Goal: Task Accomplishment & Management: Manage account settings

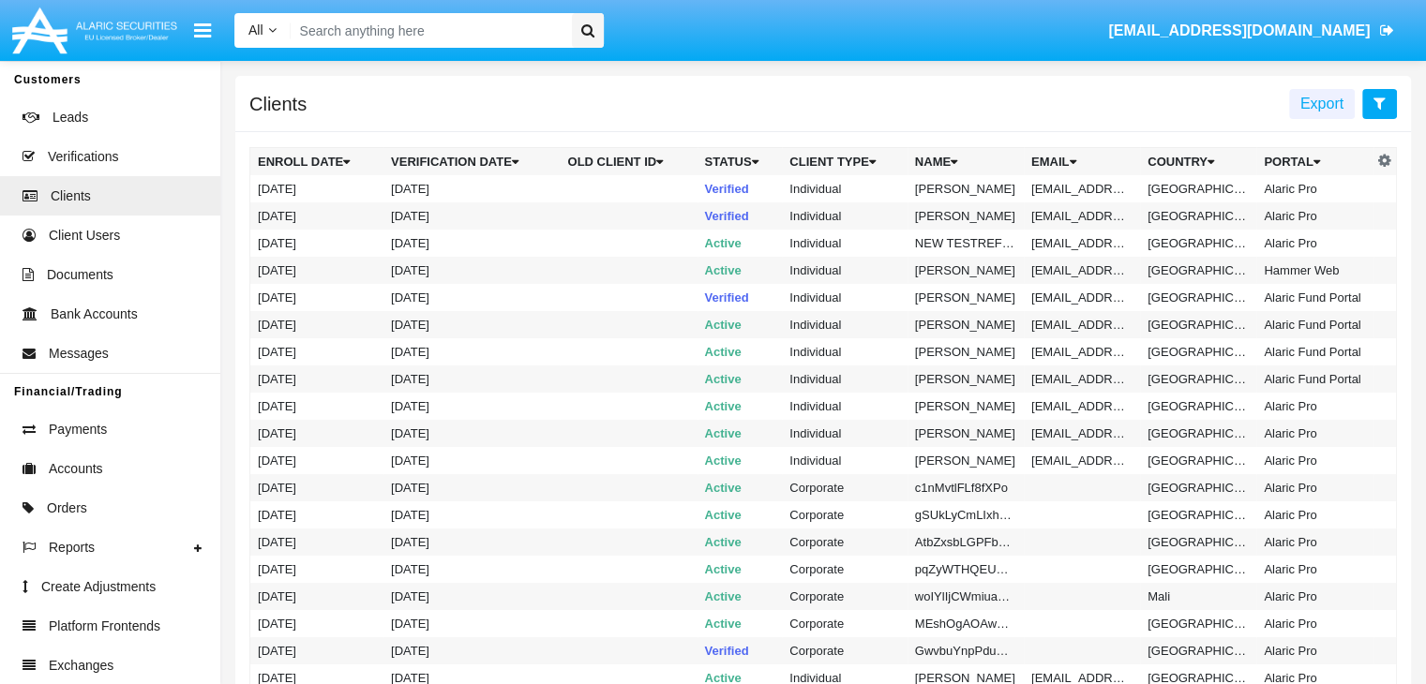
click at [1379, 104] on icon at bounding box center [1380, 103] width 12 height 15
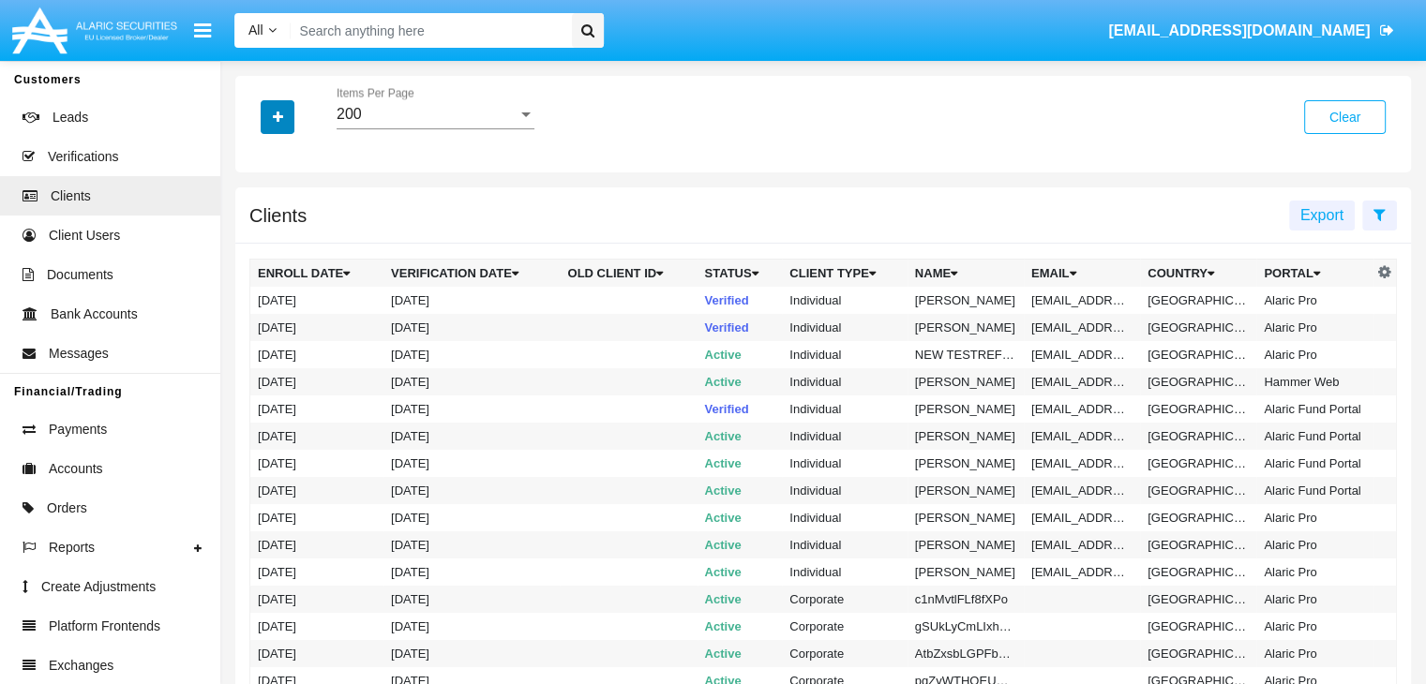
click at [278, 118] on icon "button" at bounding box center [278, 117] width 10 height 13
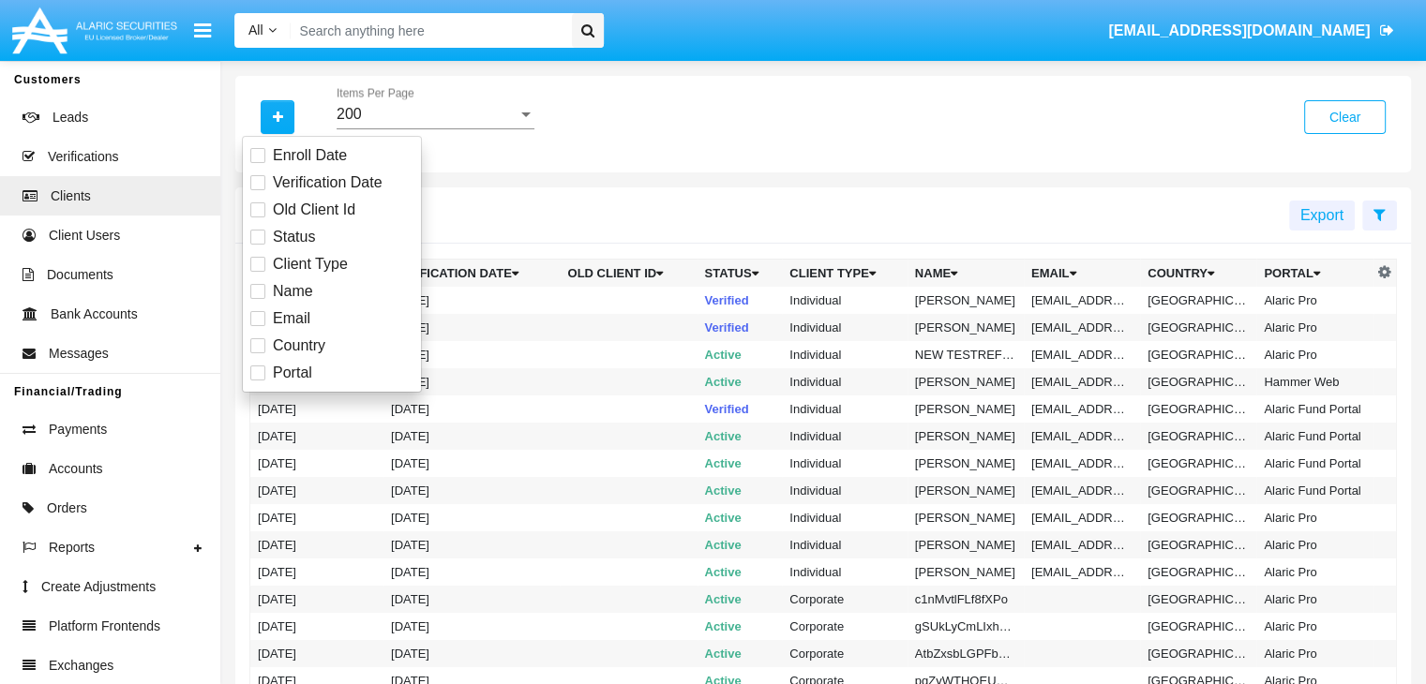
click at [290, 318] on span "Email" at bounding box center [292, 319] width 38 height 23
click at [258, 326] on input "Email" at bounding box center [257, 326] width 1 height 1
checkbox input "true"
click at [278, 118] on icon "button" at bounding box center [278, 117] width 10 height 13
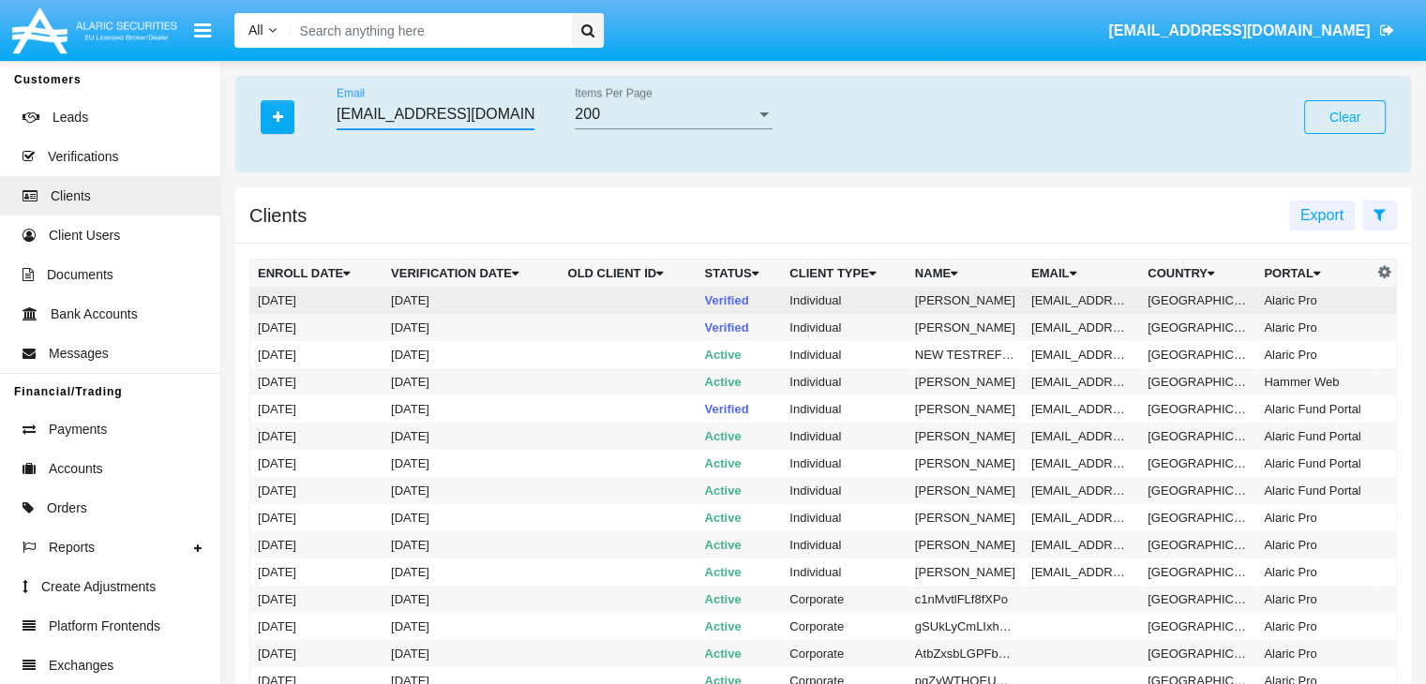
type input "[EMAIL_ADDRESS][DOMAIN_NAME]"
click at [1079, 300] on td "[EMAIL_ADDRESS][DOMAIN_NAME]" at bounding box center [1082, 300] width 116 height 27
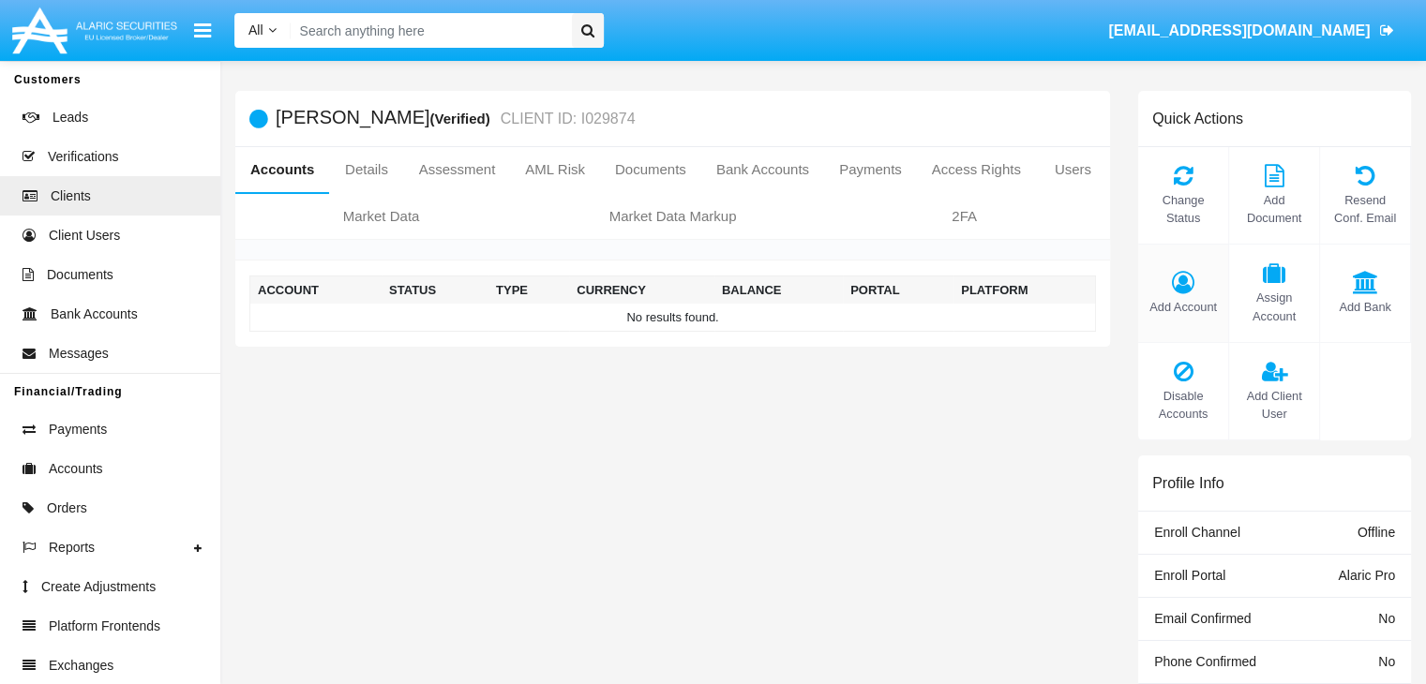
click at [1182, 307] on span "Add Account" at bounding box center [1183, 307] width 71 height 18
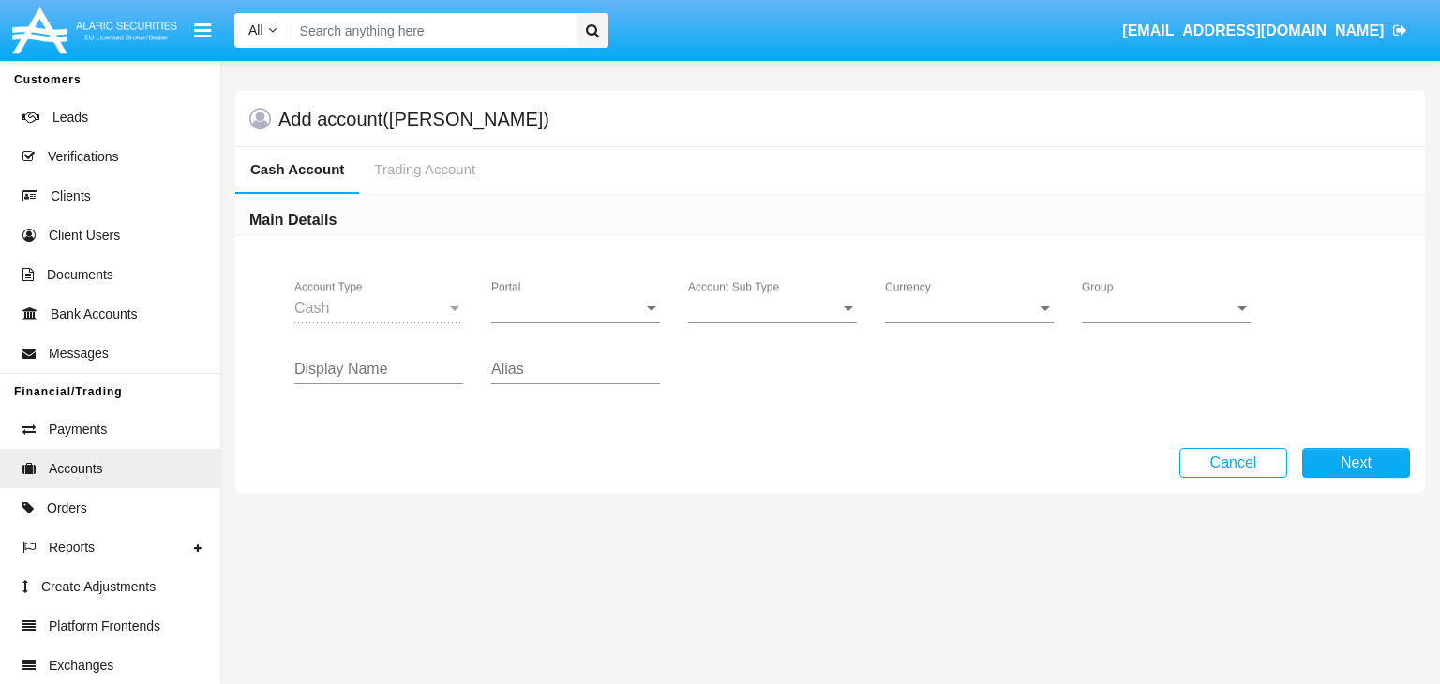
click at [576, 308] on span "Portal" at bounding box center [567, 308] width 152 height 17
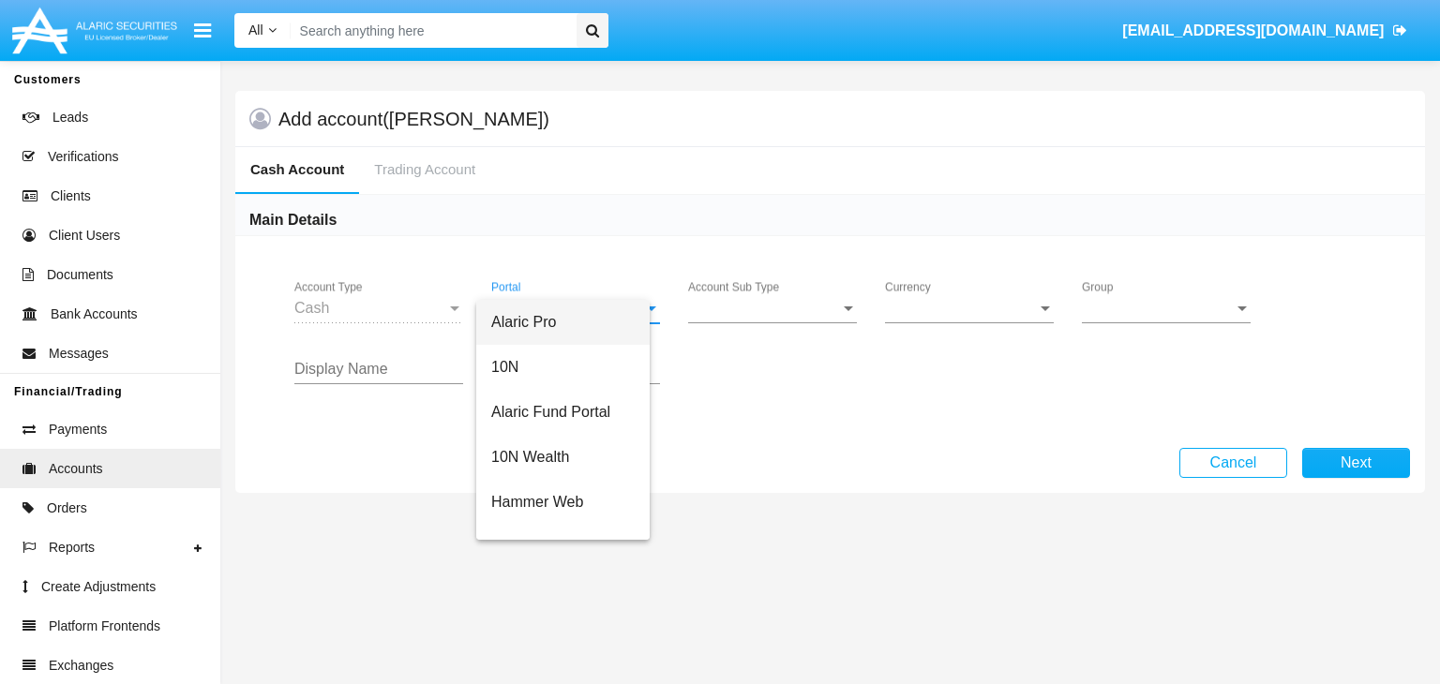
click at [576, 322] on span "Alaric Pro" at bounding box center [562, 322] width 143 height 45
click at [773, 308] on span "Account Sub Type" at bounding box center [764, 308] width 152 height 17
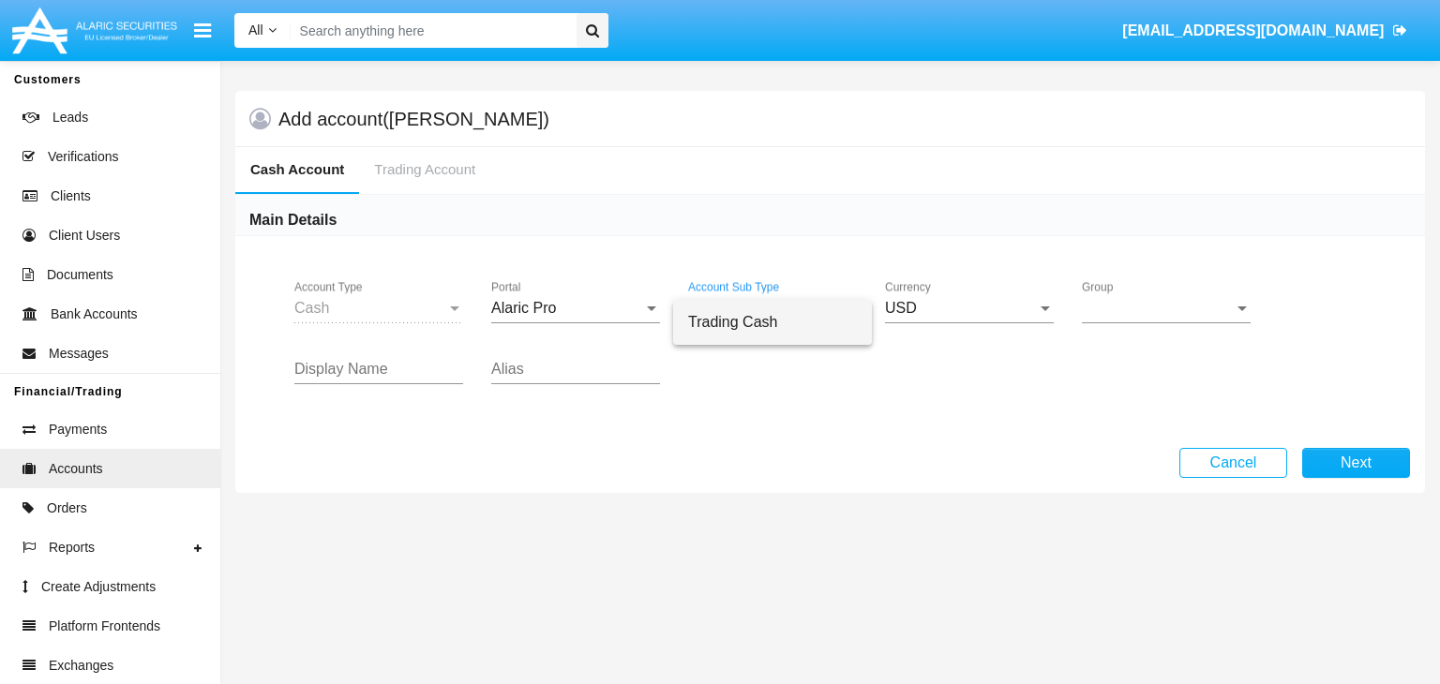
click at [773, 322] on span "Trading Cash" at bounding box center [772, 322] width 169 height 45
click at [1166, 308] on span "Group" at bounding box center [1158, 308] width 152 height 17
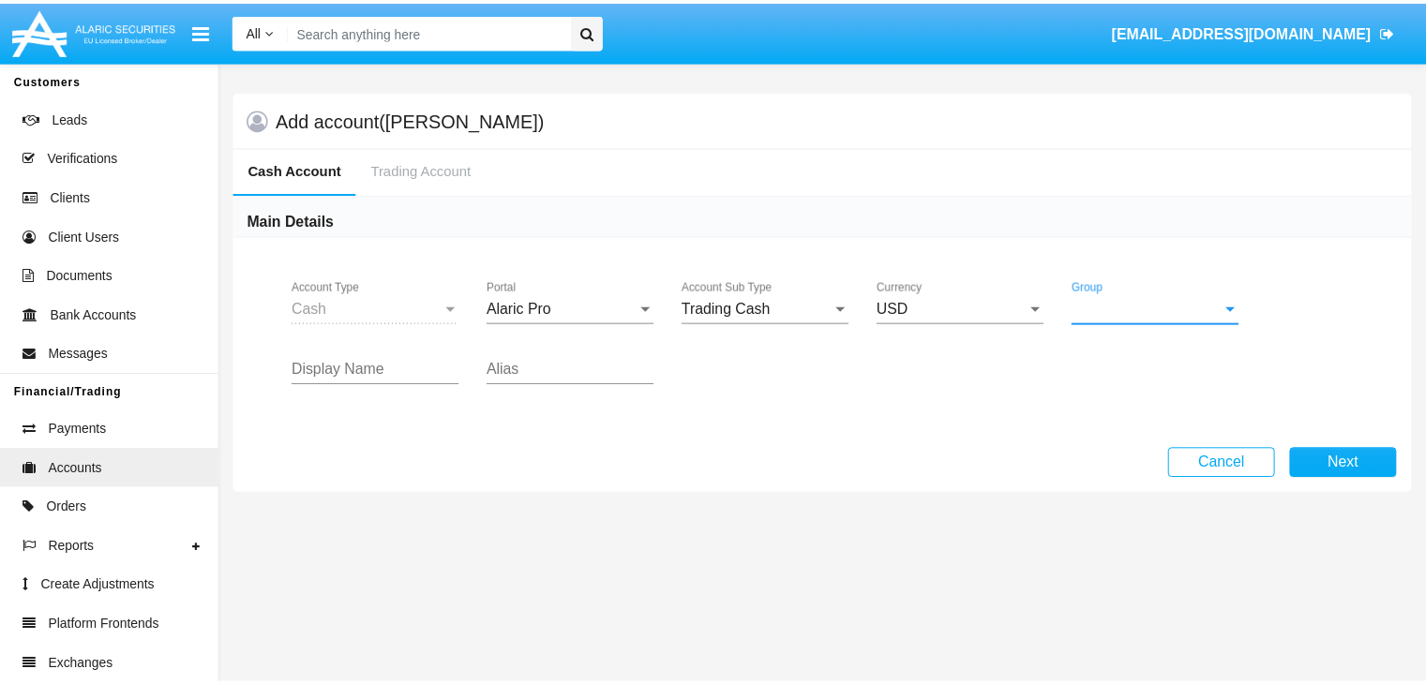
scroll to position [840, 0]
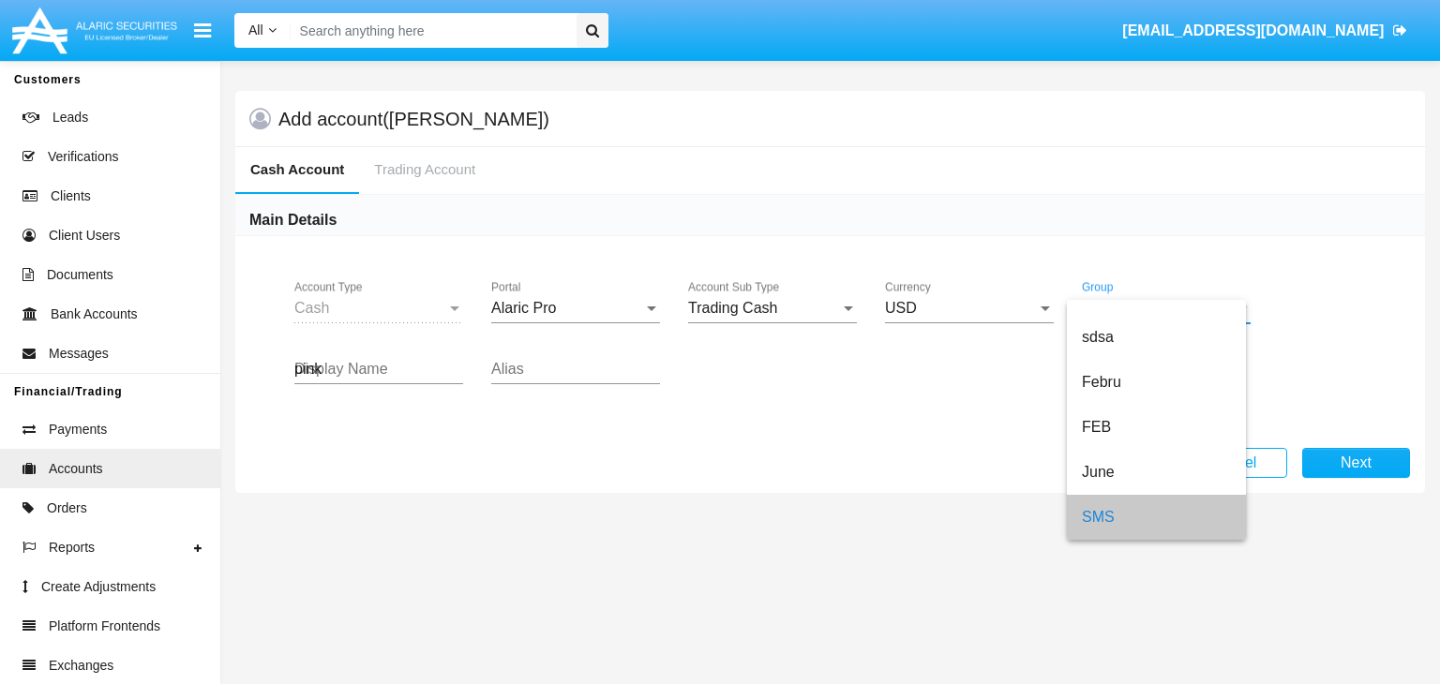
type input "pink"
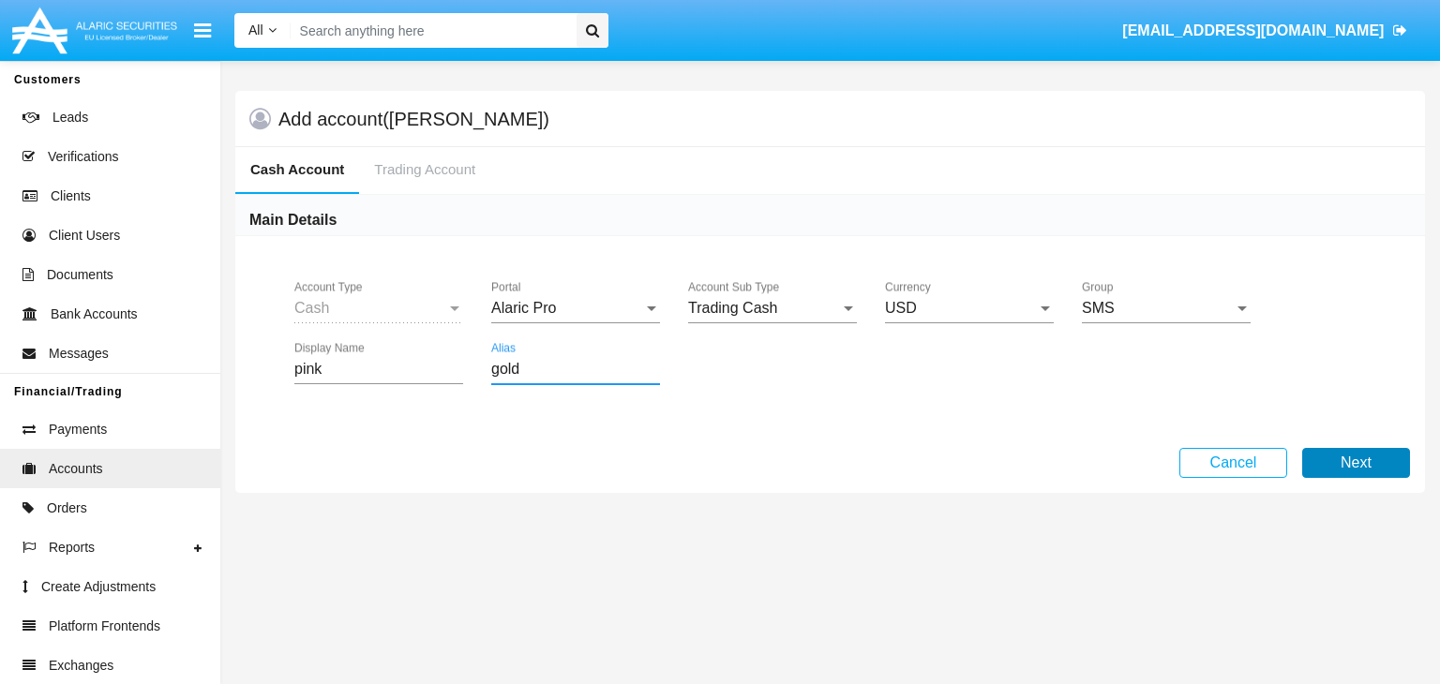
type input "gold"
click at [1356, 462] on button "Next" at bounding box center [1356, 463] width 108 height 30
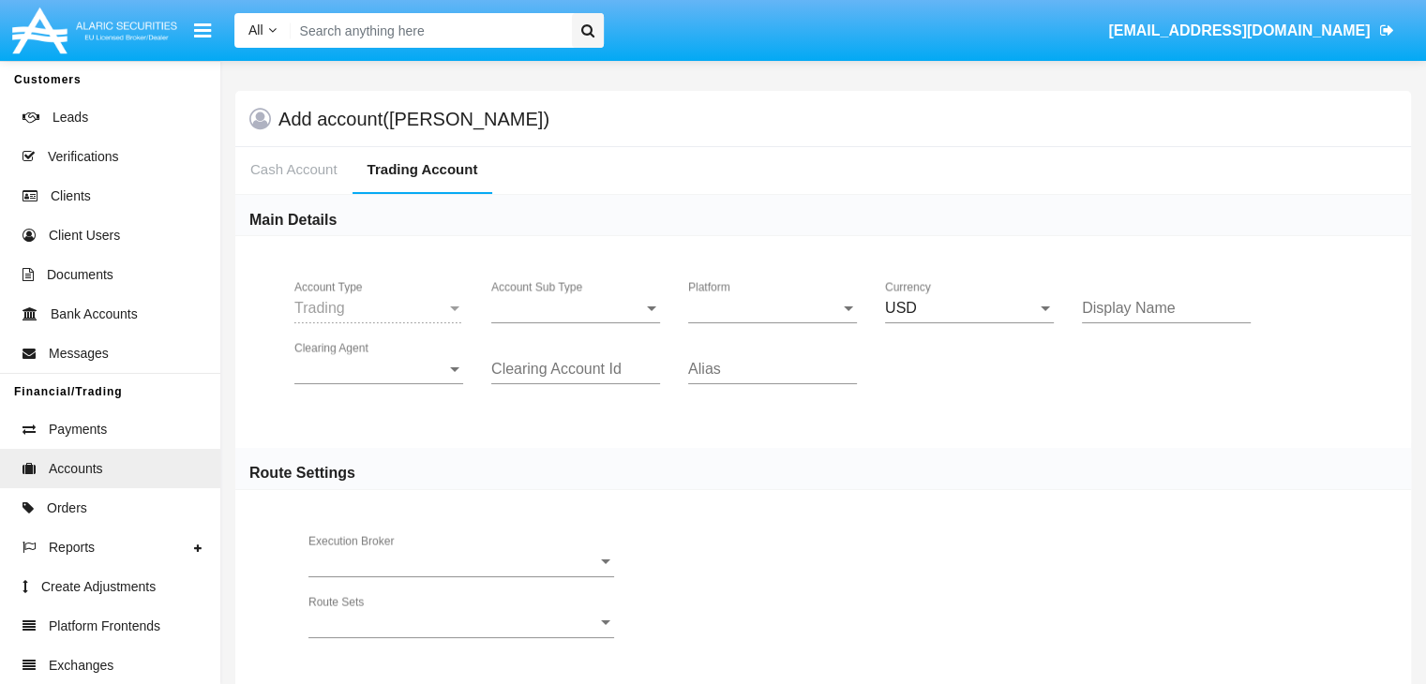
click at [576, 308] on span "Account Sub Type" at bounding box center [567, 308] width 152 height 17
click at [773, 308] on span "Platform" at bounding box center [764, 308] width 152 height 17
click at [773, 322] on span "Hammer Lite" at bounding box center [757, 322] width 139 height 45
click at [379, 368] on span "Clearing Agent" at bounding box center [370, 369] width 152 height 17
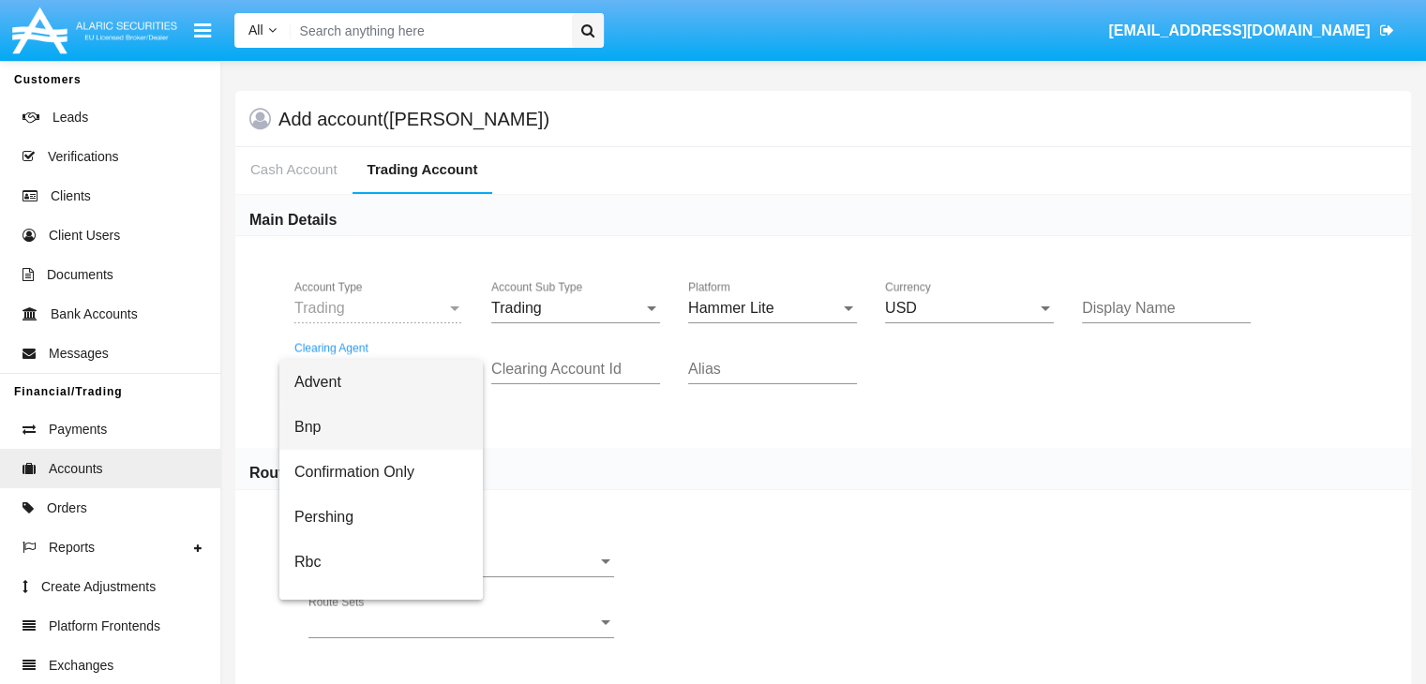
click at [395, 428] on span "Bnp" at bounding box center [380, 427] width 173 height 45
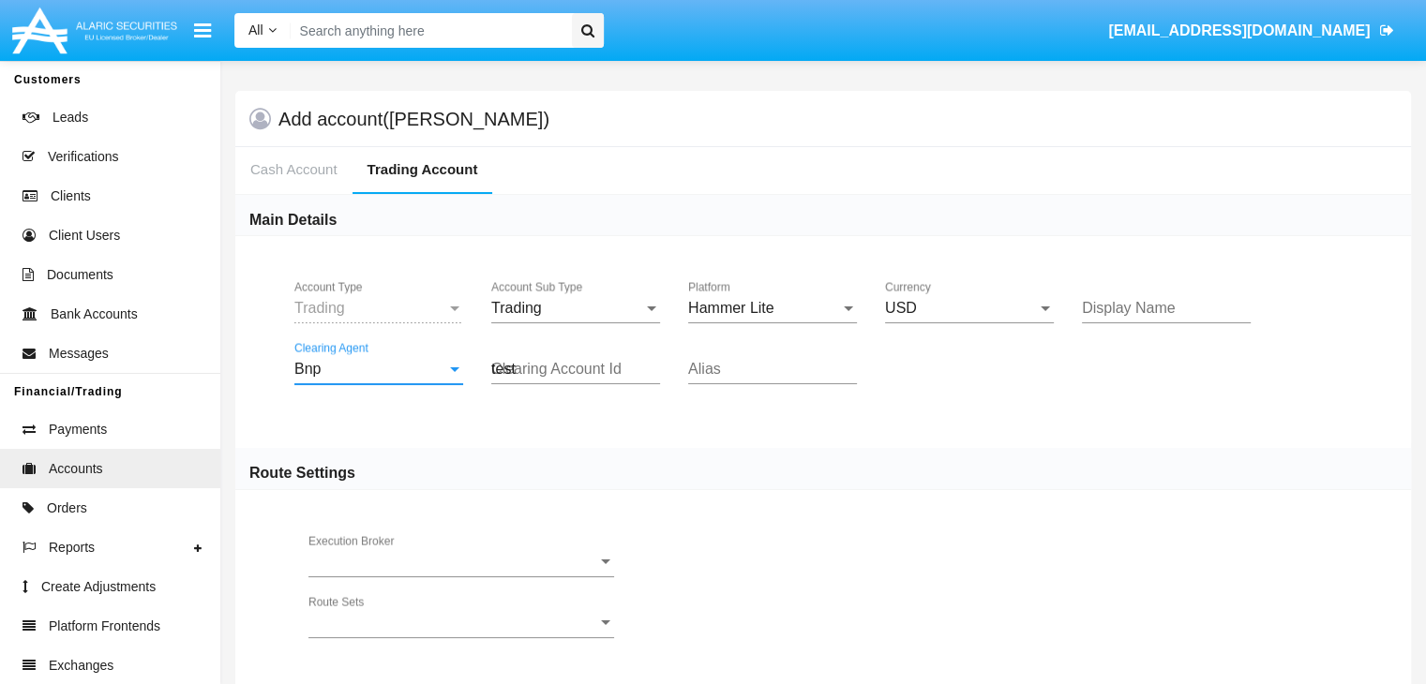
type input "test"
type input "olive"
type input "grey"
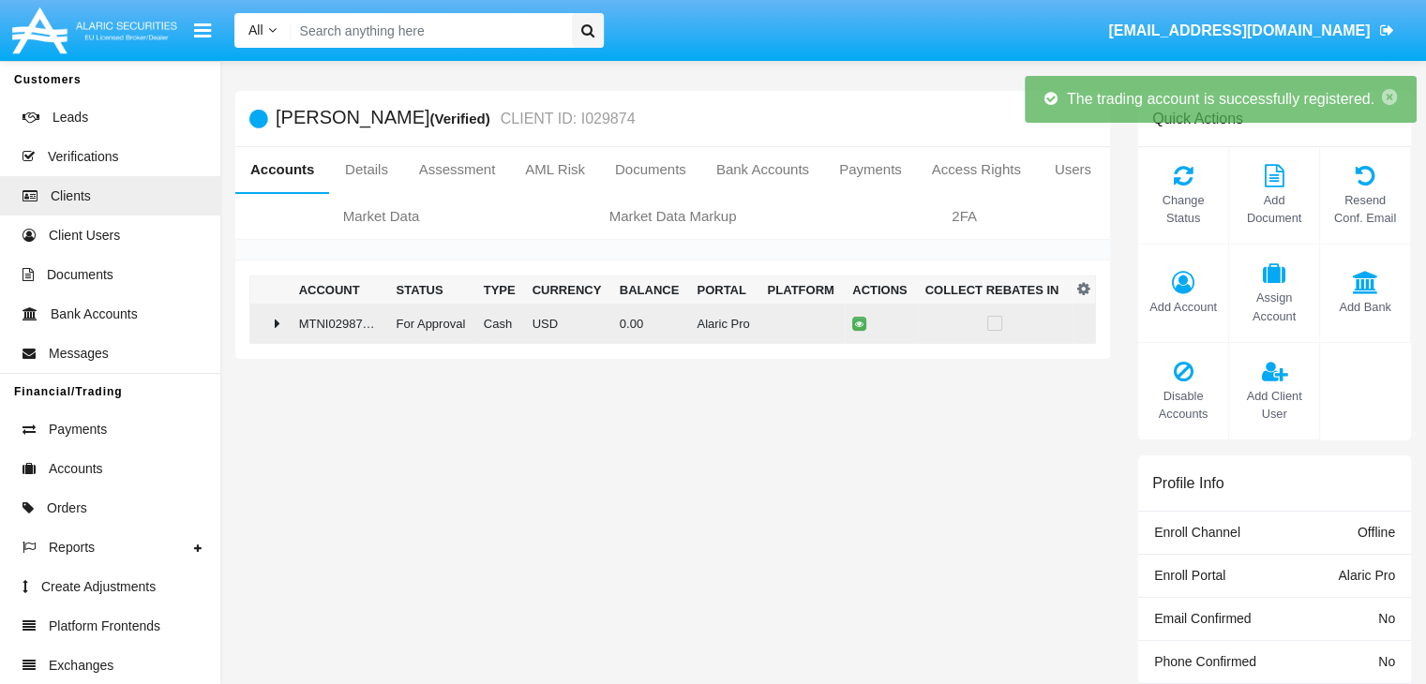
click at [665, 323] on td "0.00" at bounding box center [651, 324] width 78 height 40
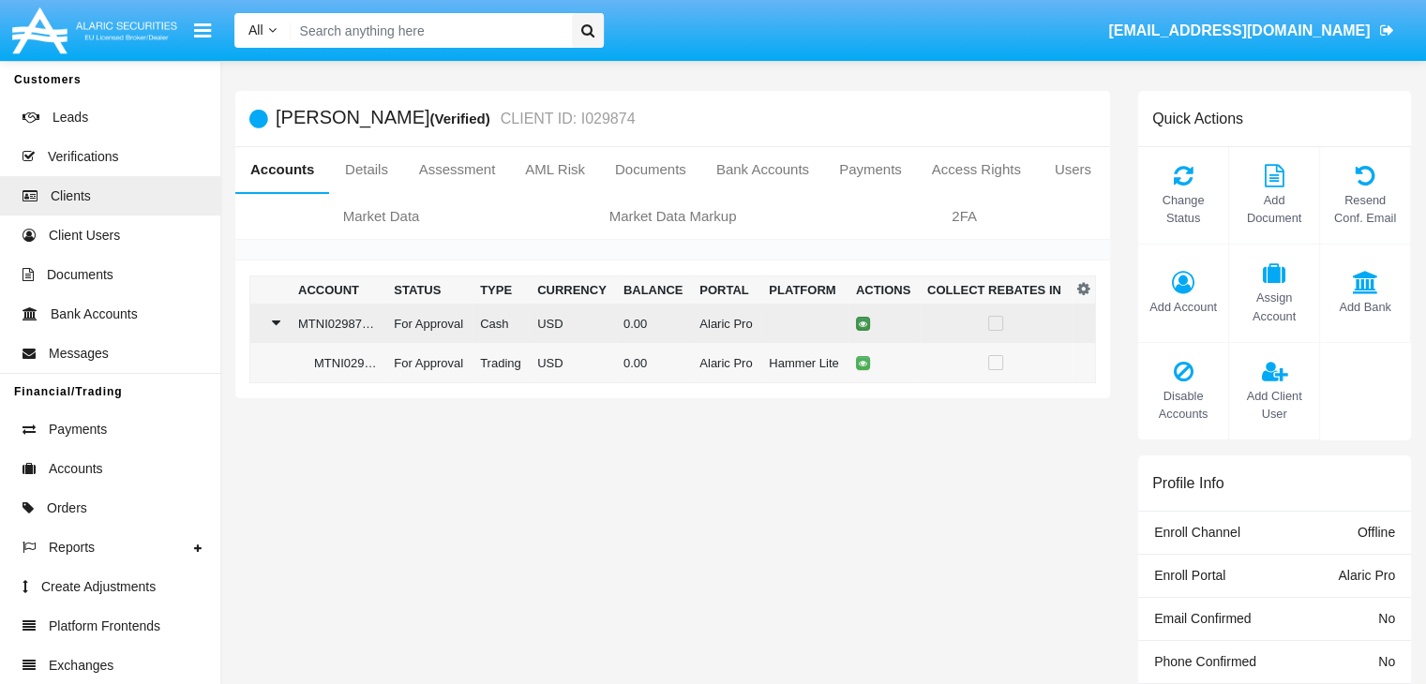
click at [860, 323] on icon at bounding box center [863, 324] width 8 height 8
click at [665, 323] on td "0.00" at bounding box center [651, 324] width 78 height 40
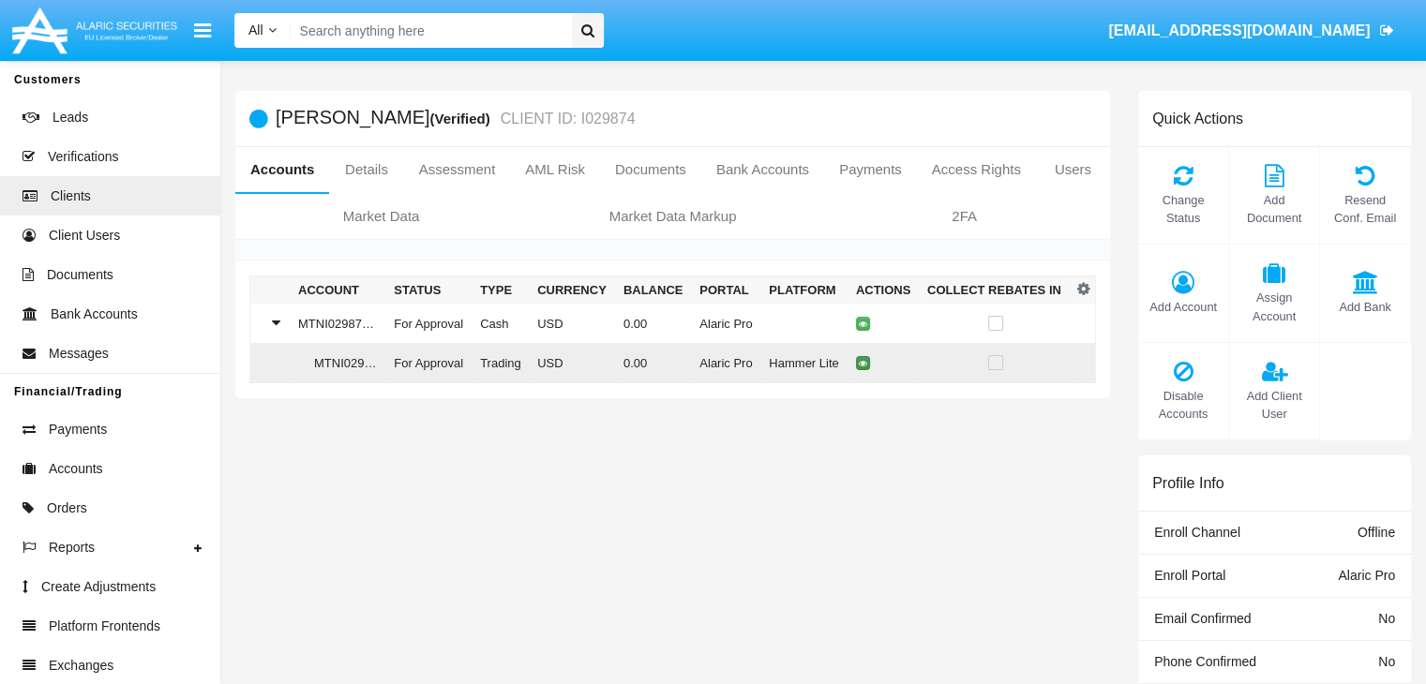
click at [860, 364] on icon at bounding box center [863, 363] width 8 height 8
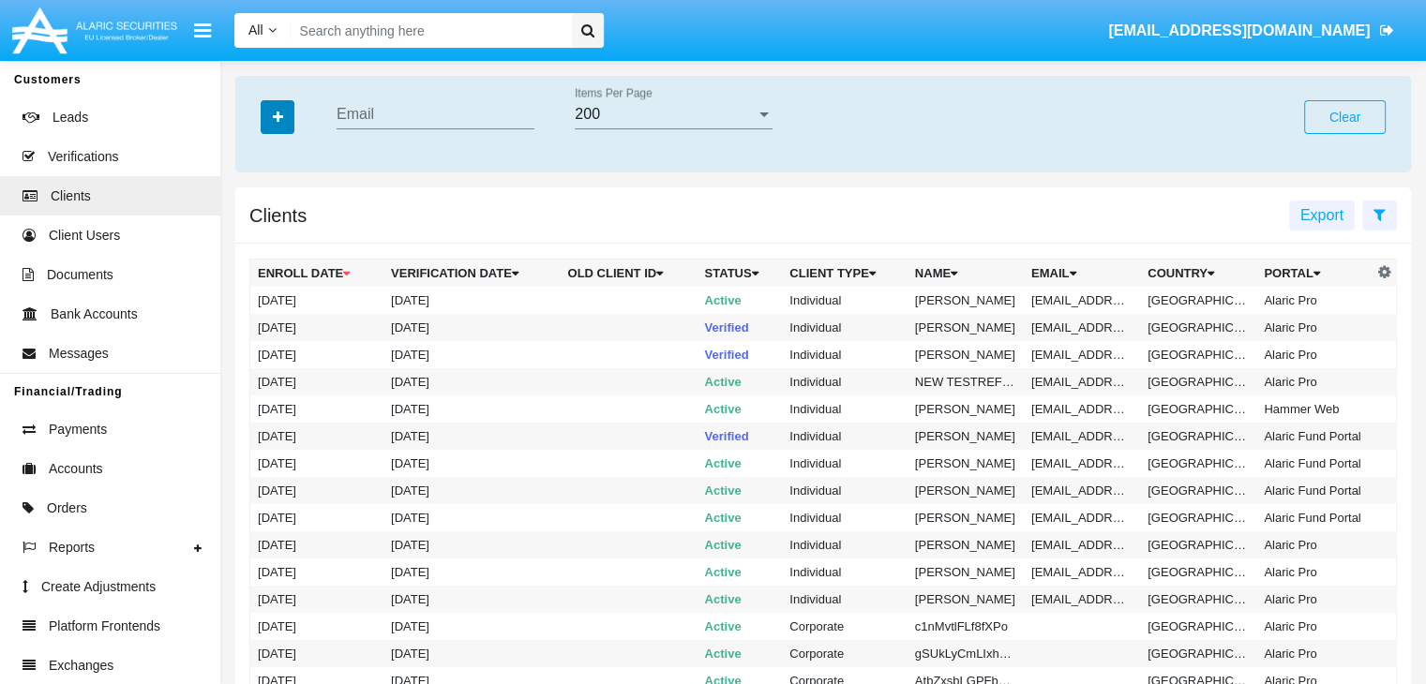
click at [278, 118] on icon "button" at bounding box center [278, 117] width 10 height 13
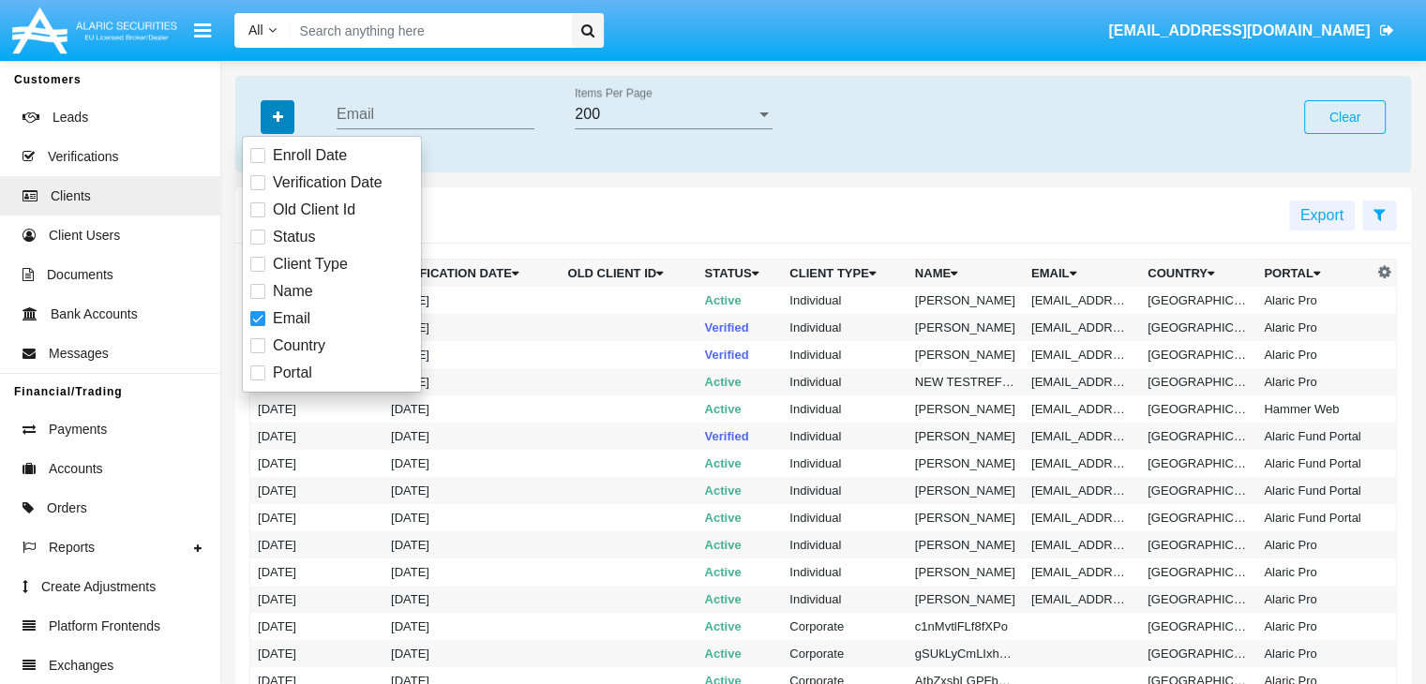
click at [278, 118] on icon "button" at bounding box center [278, 117] width 10 height 13
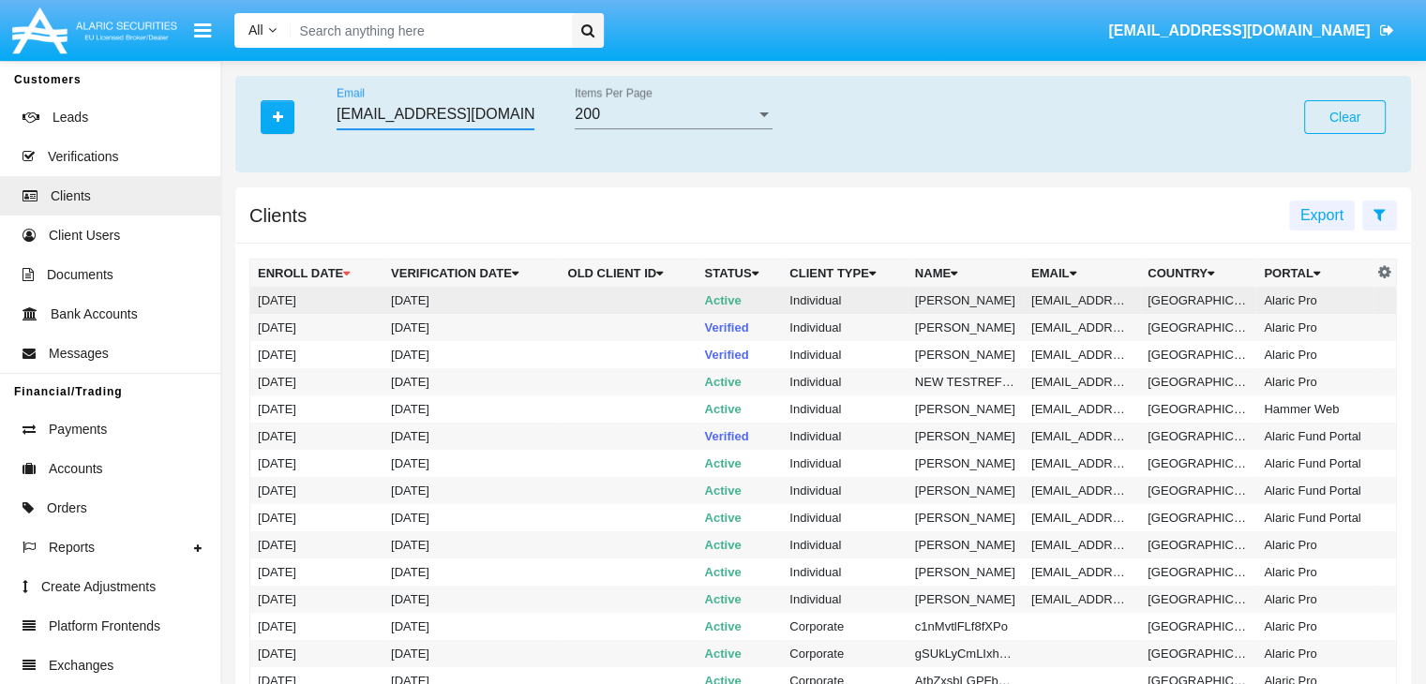
type input "6l1p.efc@kjjgfq.7db8.sg"
click at [1079, 300] on td "6l1p.efc@kjjgfq.7db8.sg" at bounding box center [1082, 300] width 116 height 27
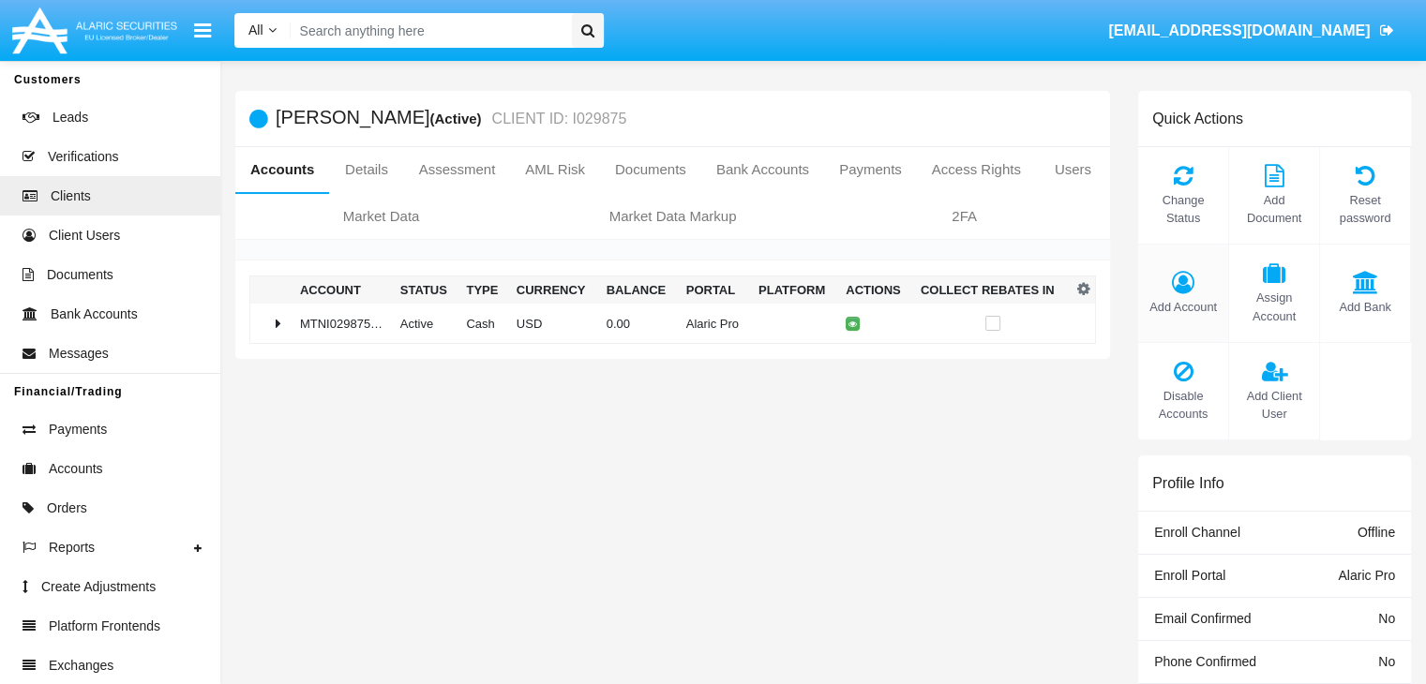
click at [1182, 307] on span "Add Account" at bounding box center [1183, 307] width 71 height 18
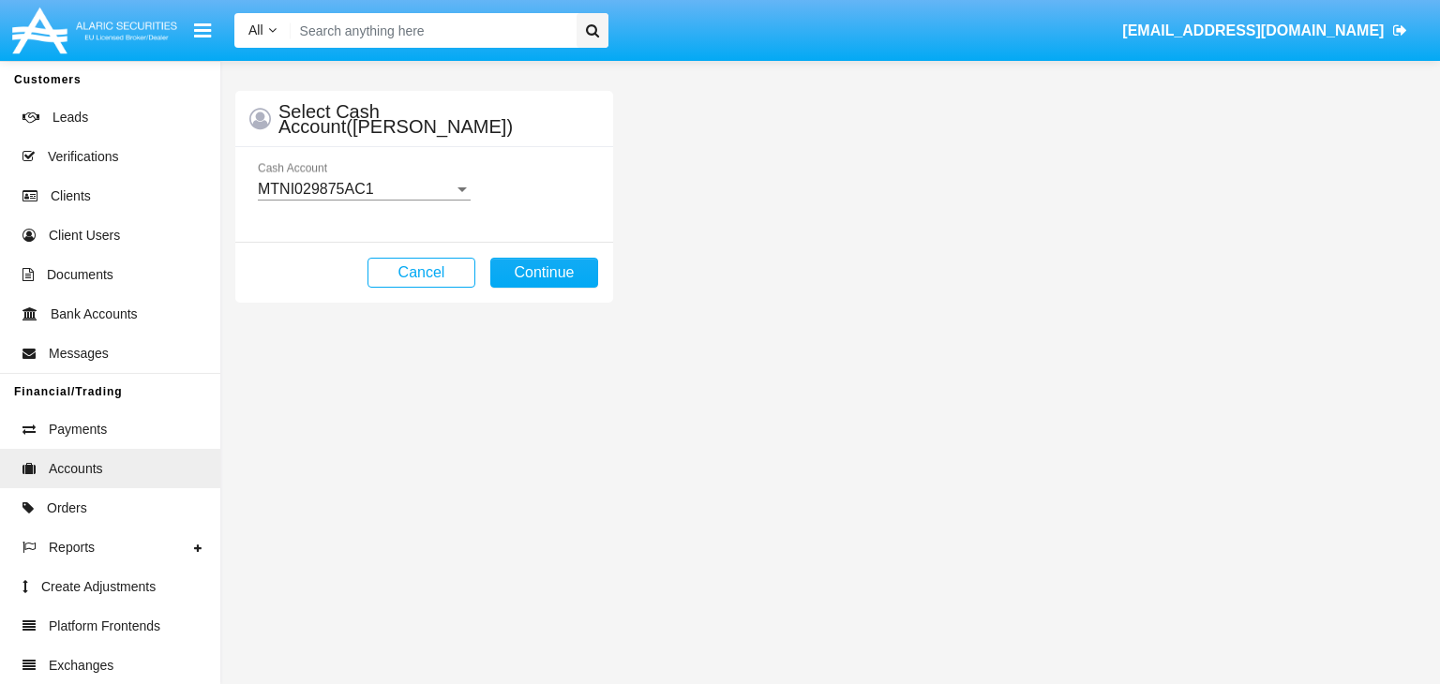
click at [364, 188] on mat-select-trigger "MTNI029875AC1" at bounding box center [316, 189] width 116 height 16
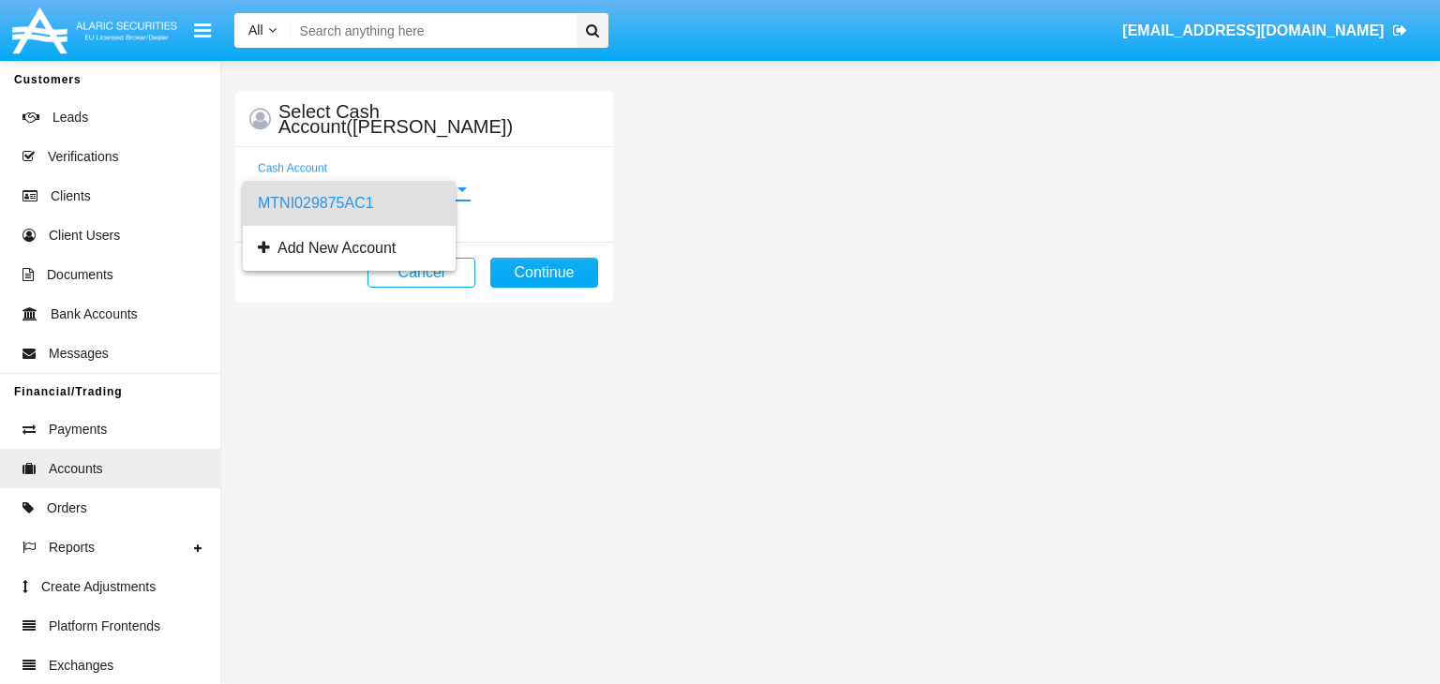
click at [364, 203] on span "MTNI029875AC1" at bounding box center [349, 203] width 183 height 45
click at [544, 272] on button "Continue" at bounding box center [544, 273] width 108 height 30
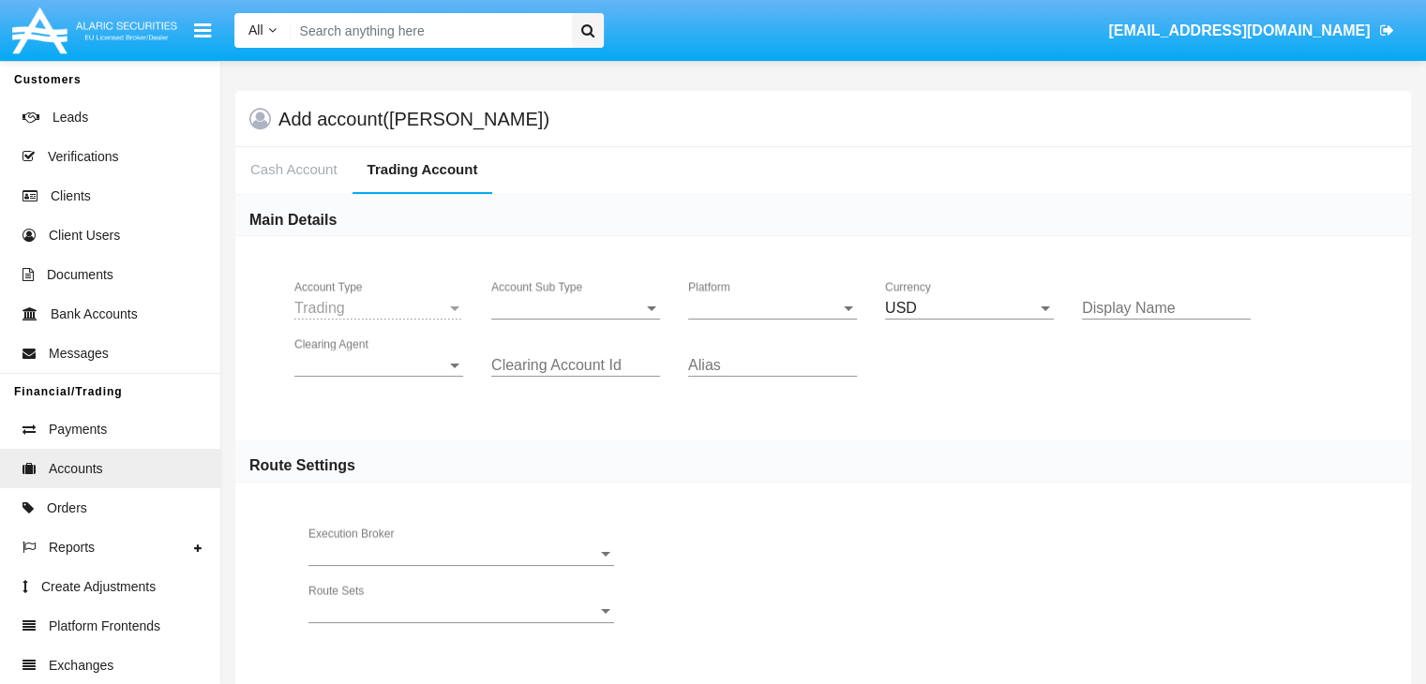
click at [576, 308] on span "Account Sub Type" at bounding box center [567, 308] width 152 height 17
click at [576, 322] on span "Trading" at bounding box center [575, 322] width 169 height 45
click at [773, 308] on span "Platform" at bounding box center [764, 308] width 152 height 17
click at [773, 322] on span "Hammer Lite" at bounding box center [757, 322] width 139 height 45
click at [379, 365] on span "Clearing Agent" at bounding box center [370, 365] width 152 height 17
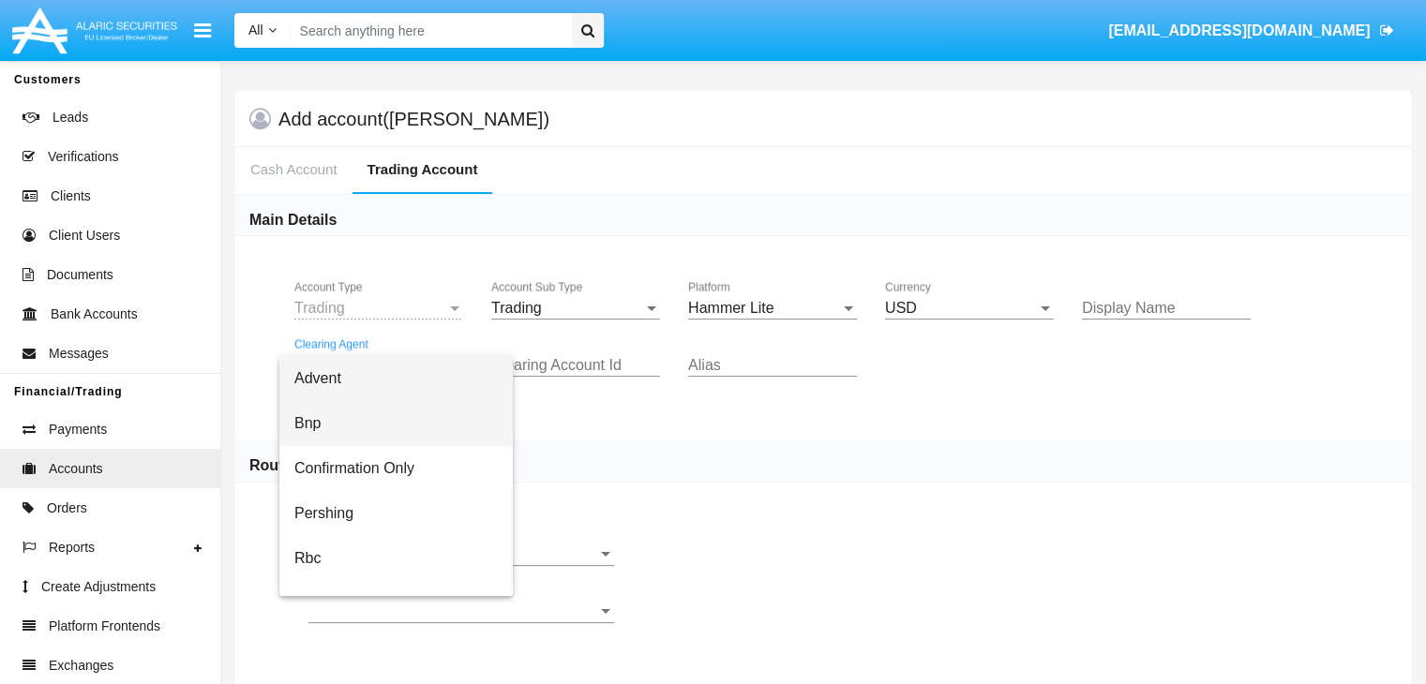
click at [395, 424] on span "Bnp" at bounding box center [395, 423] width 203 height 45
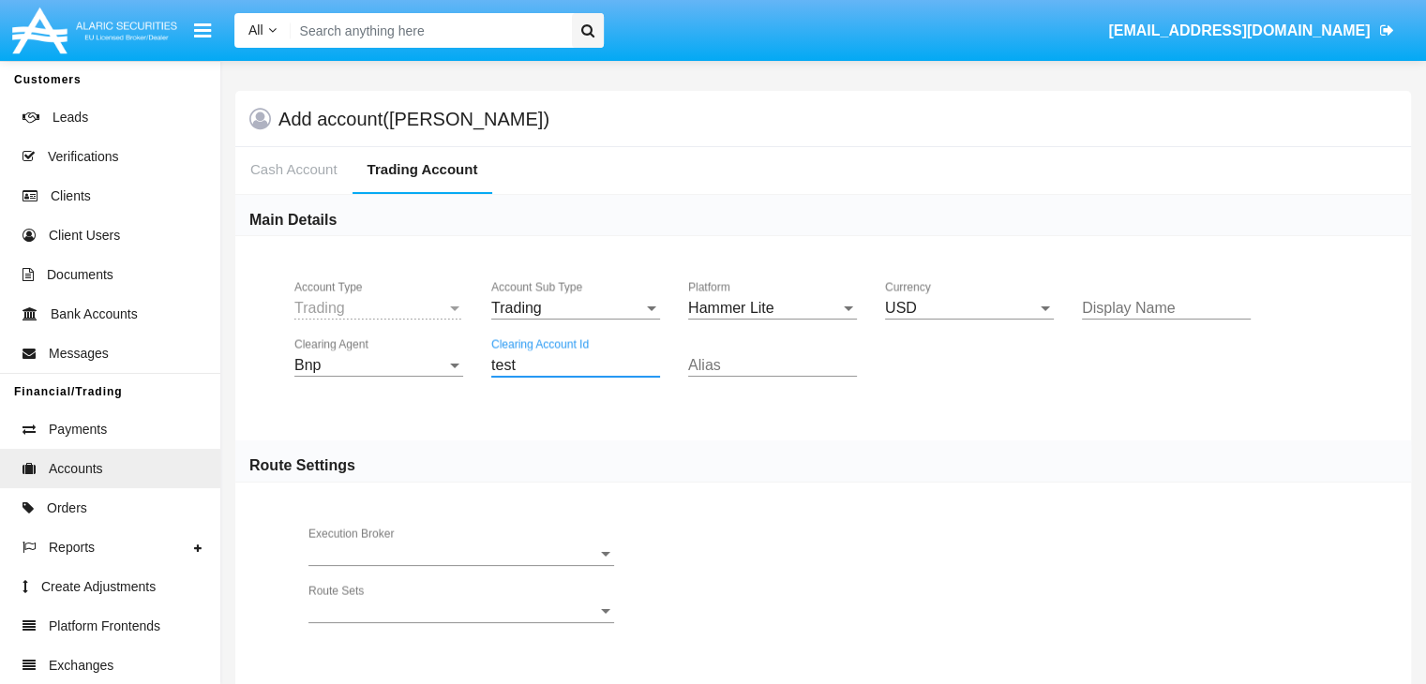
type input "test"
type input "red"
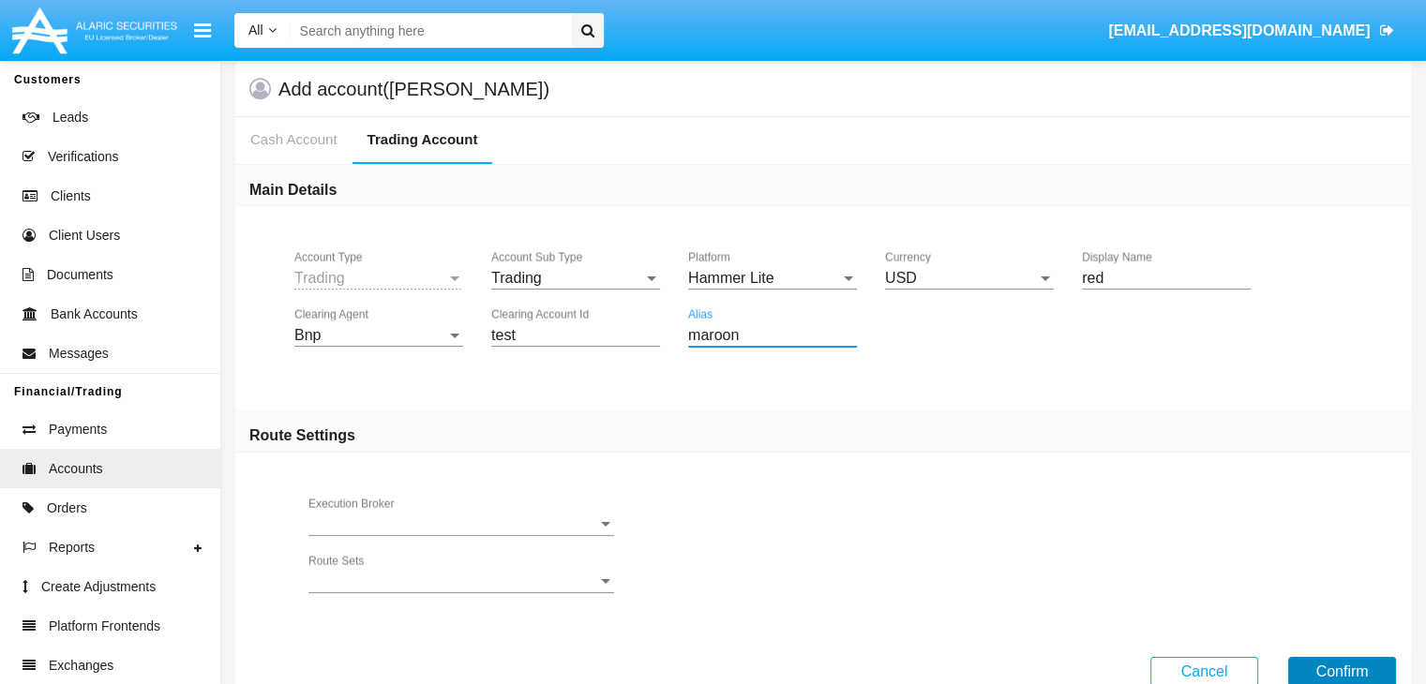
type input "maroon"
click at [1342, 669] on button "Confirm" at bounding box center [1342, 672] width 108 height 30
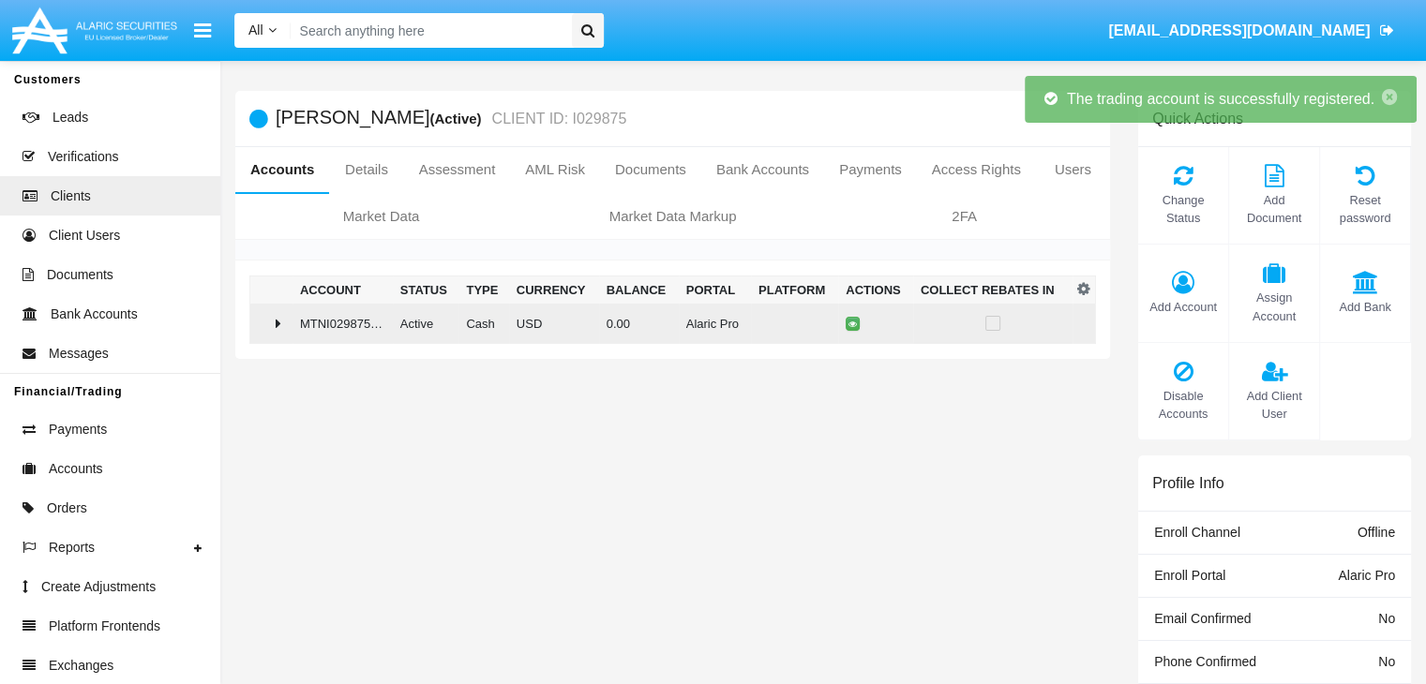
click at [665, 323] on td "0.00" at bounding box center [639, 324] width 80 height 40
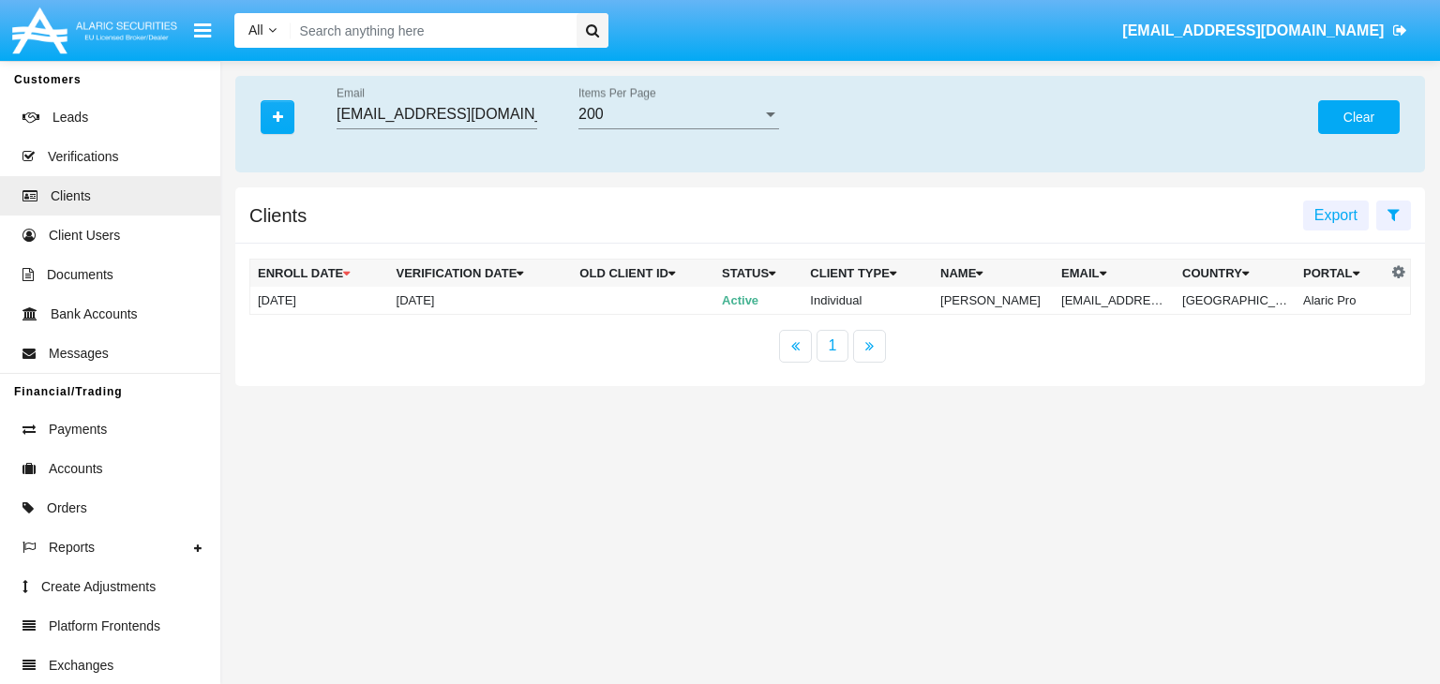
click at [1359, 117] on button "Clear" at bounding box center [1359, 117] width 82 height 34
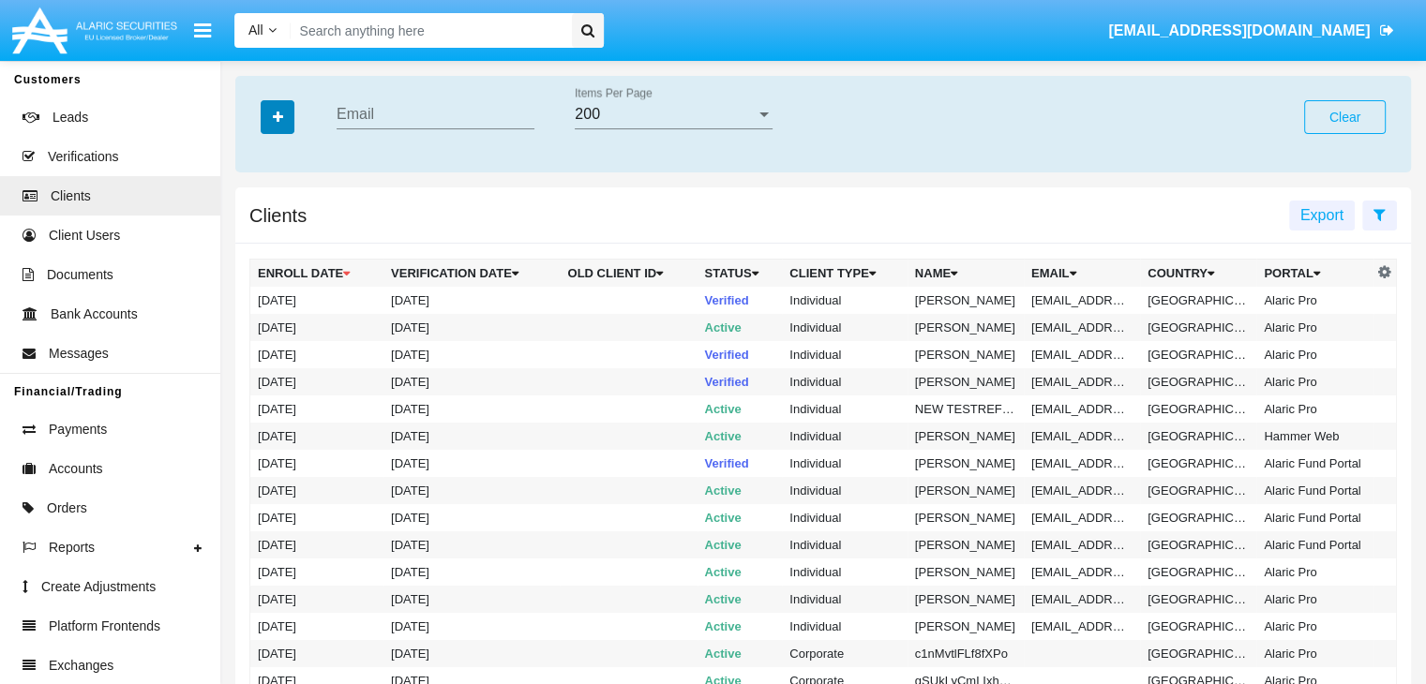
click at [278, 118] on icon "button" at bounding box center [278, 117] width 10 height 13
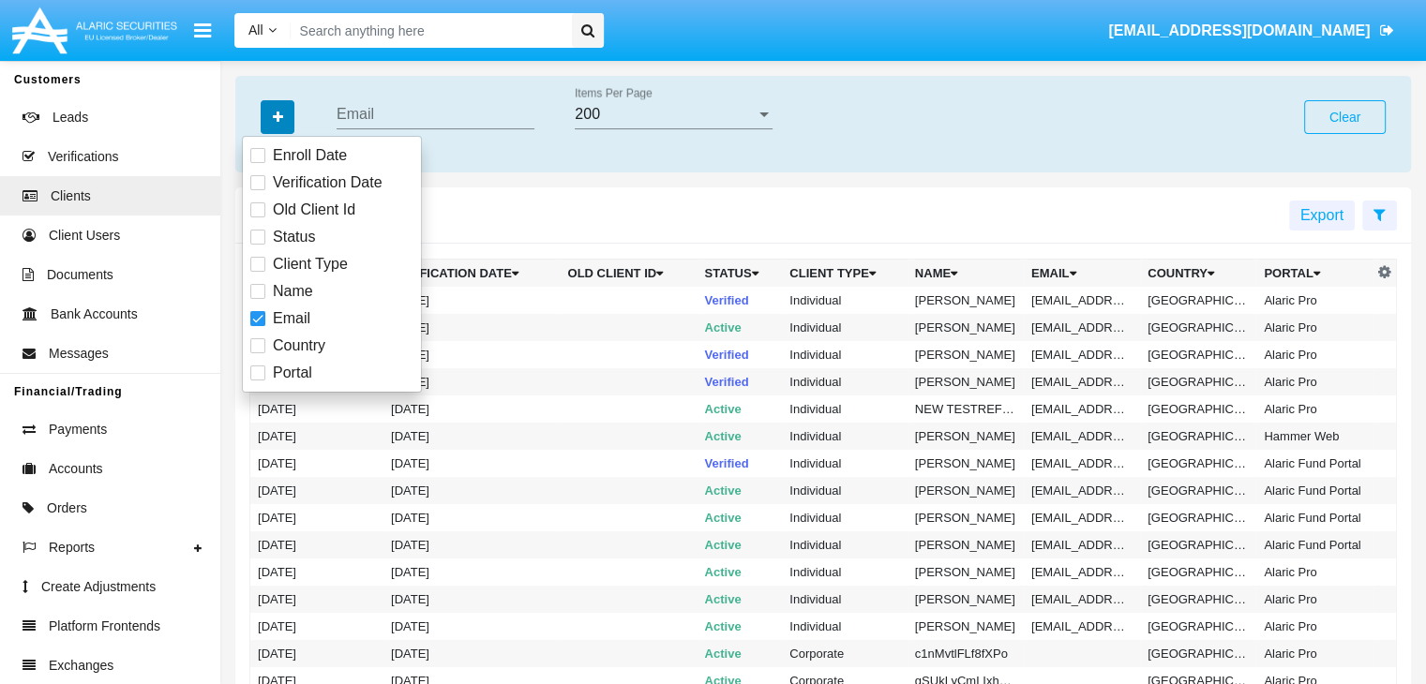
click at [278, 118] on icon "button" at bounding box center [278, 117] width 10 height 13
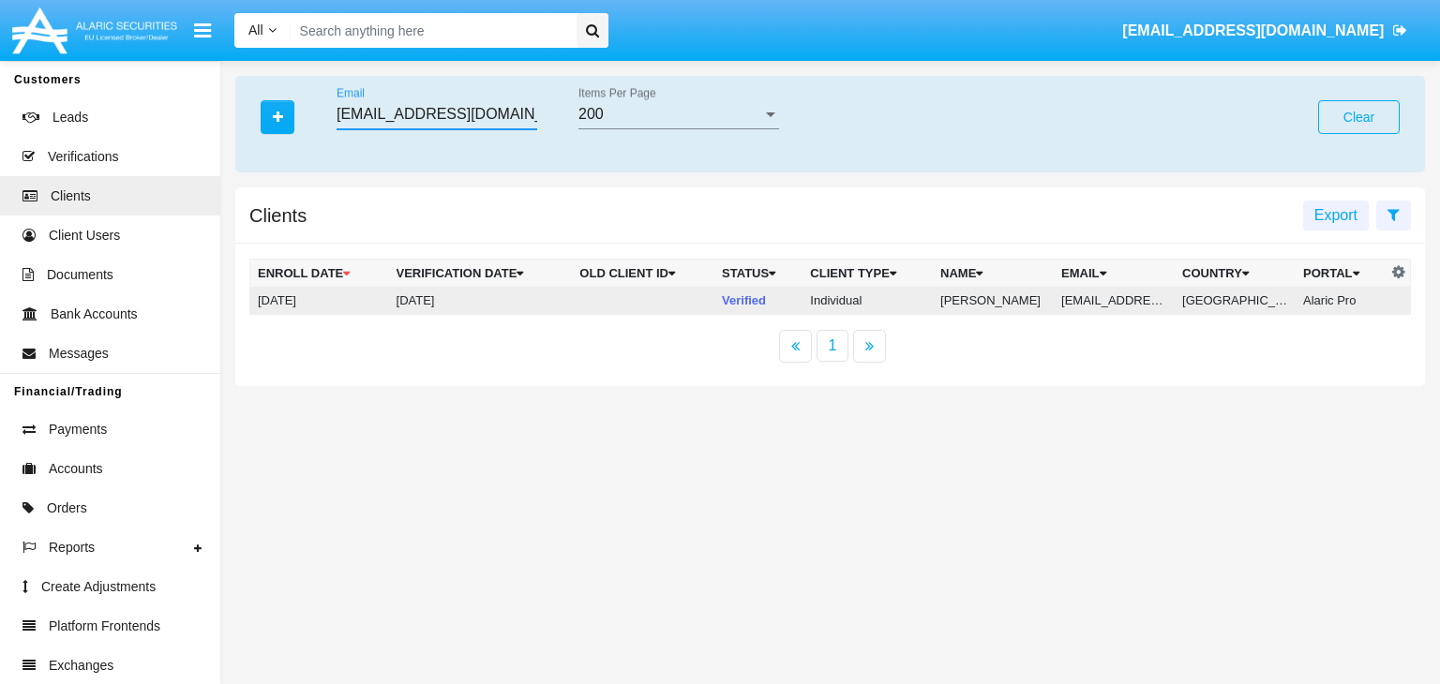
type input "pm00@jft5g31.gov"
click at [1120, 301] on td "pm00@jft5g31.gov" at bounding box center [1114, 301] width 121 height 28
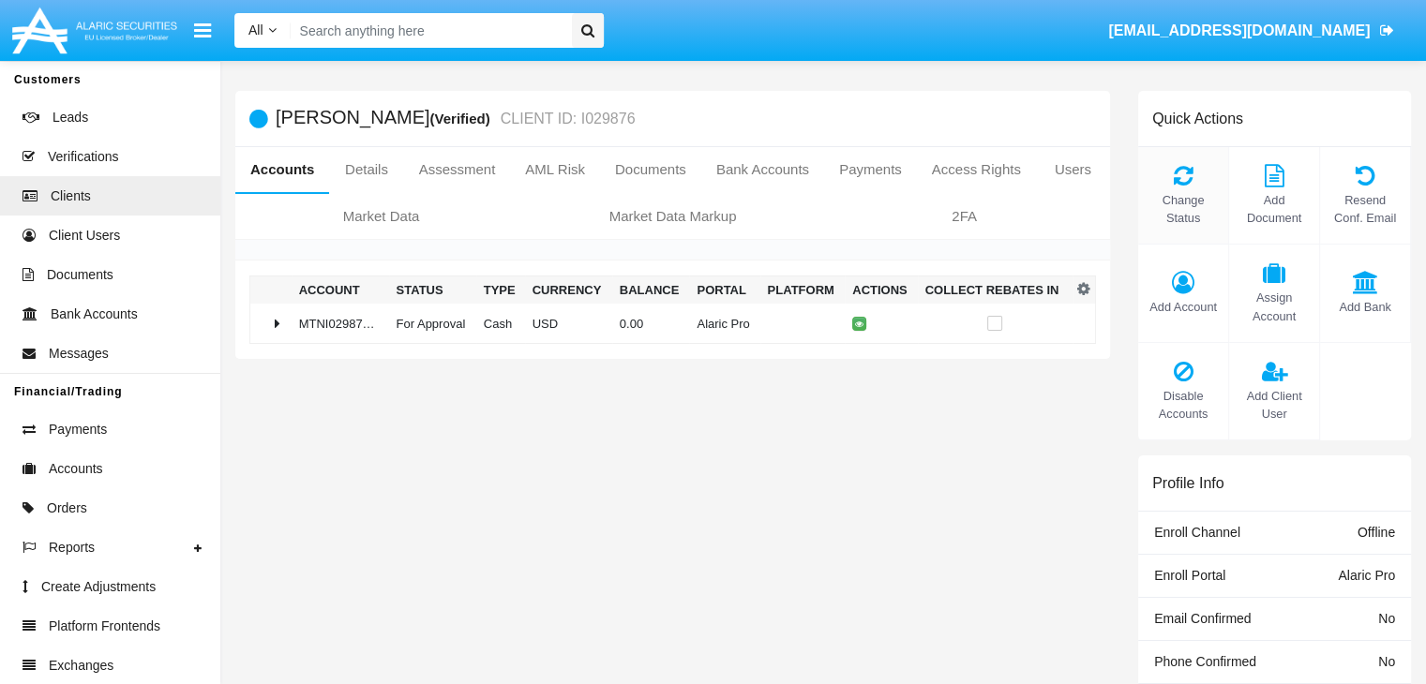
click at [1182, 209] on span "Change Status" at bounding box center [1183, 209] width 71 height 36
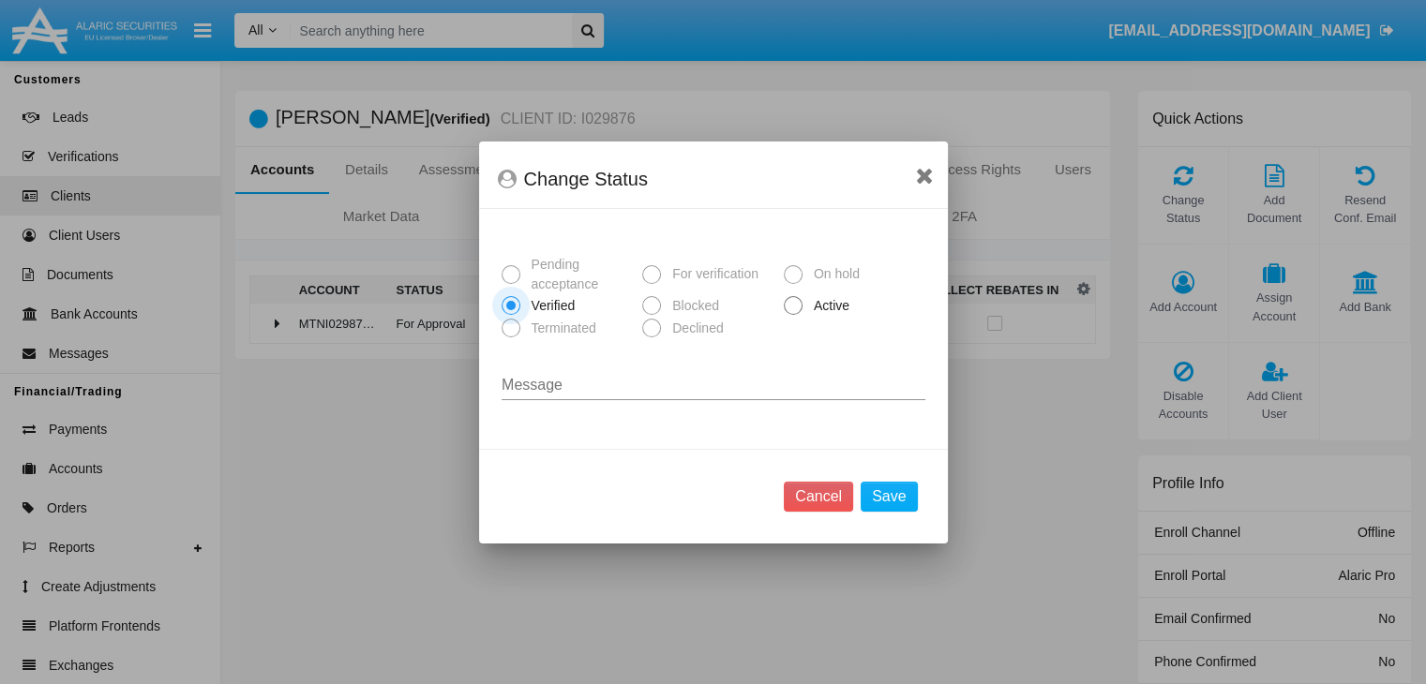
click at [828, 306] on span "Active" at bounding box center [829, 306] width 52 height 20
click at [793, 315] on input "Active" at bounding box center [792, 315] width 1 height 1
radio input "true"
